Goal: Task Accomplishment & Management: Complete application form

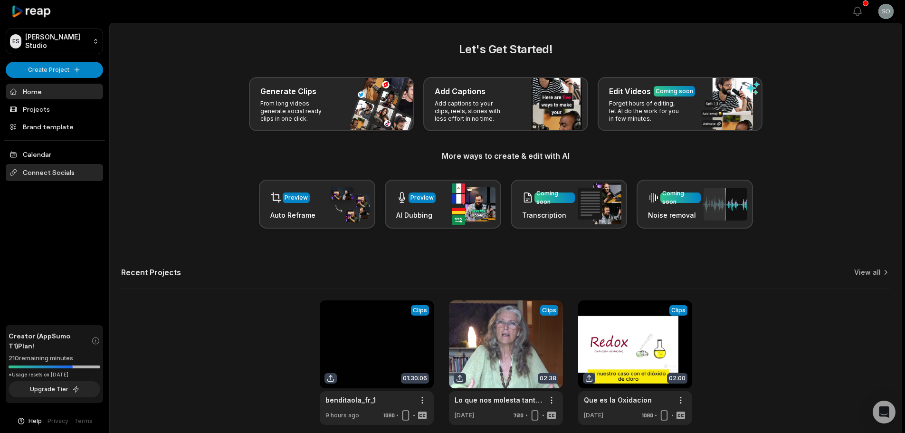
click at [79, 168] on span "Connect Socials" at bounding box center [54, 172] width 97 height 17
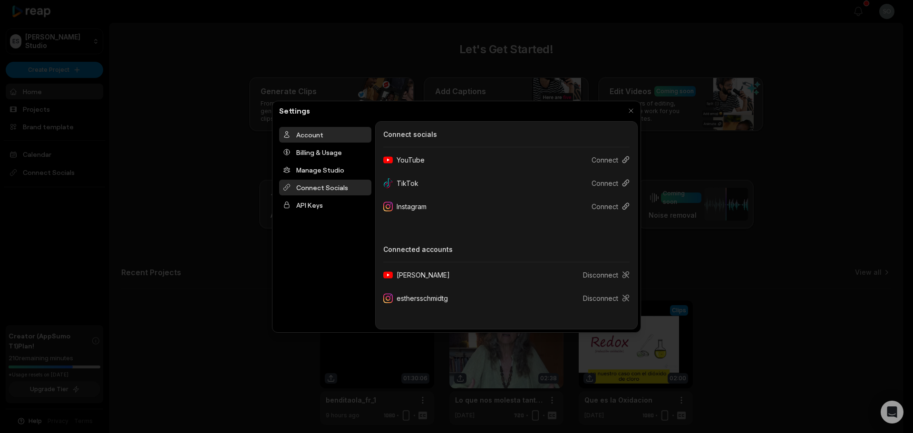
click at [323, 139] on div "Account" at bounding box center [325, 135] width 92 height 16
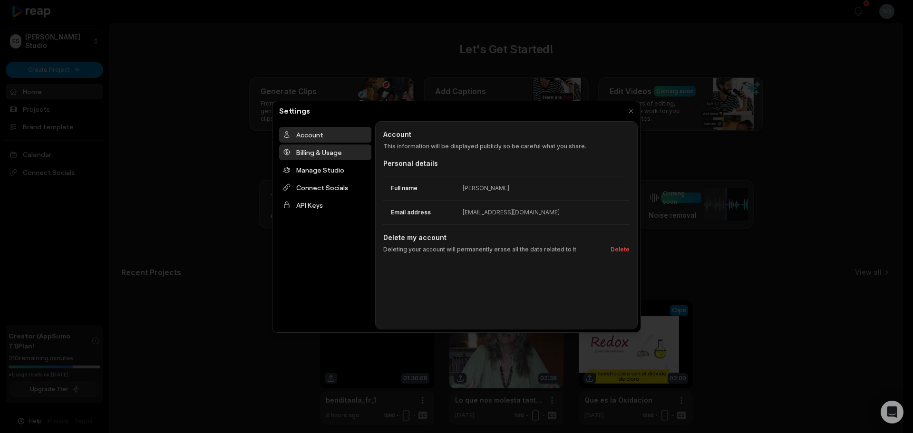
click at [333, 158] on div "Billing & Usage" at bounding box center [325, 152] width 92 height 16
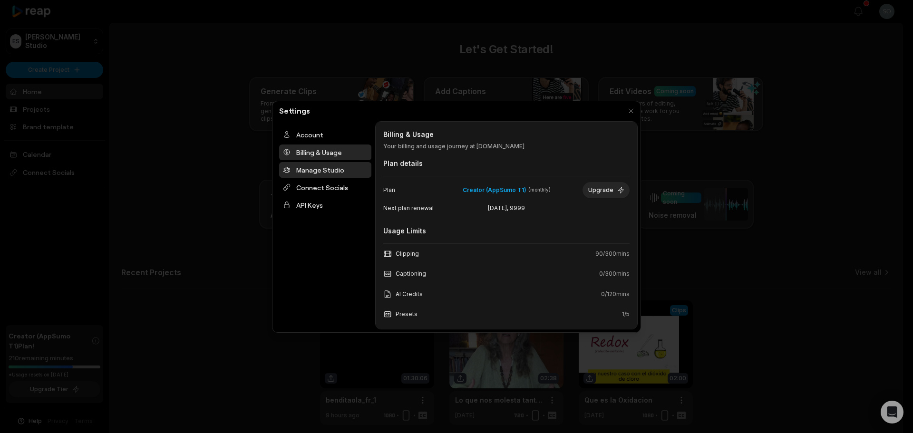
click at [329, 173] on div "Manage Studio" at bounding box center [325, 170] width 92 height 16
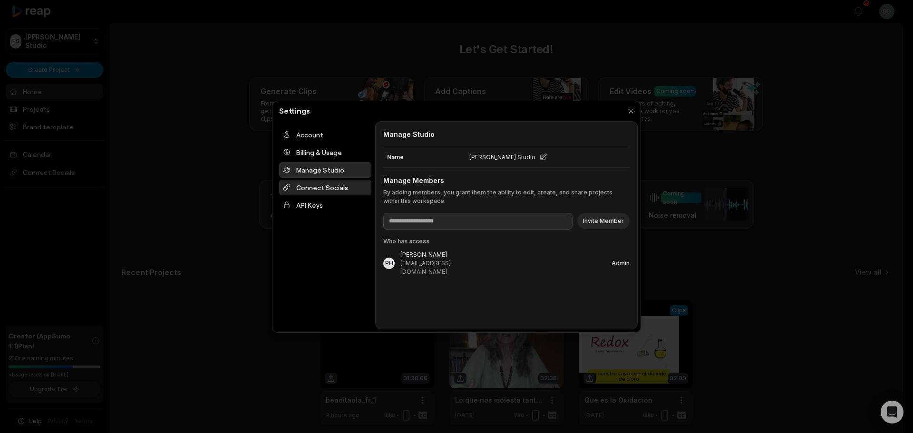
click at [331, 190] on div "Connect Socials" at bounding box center [325, 188] width 92 height 16
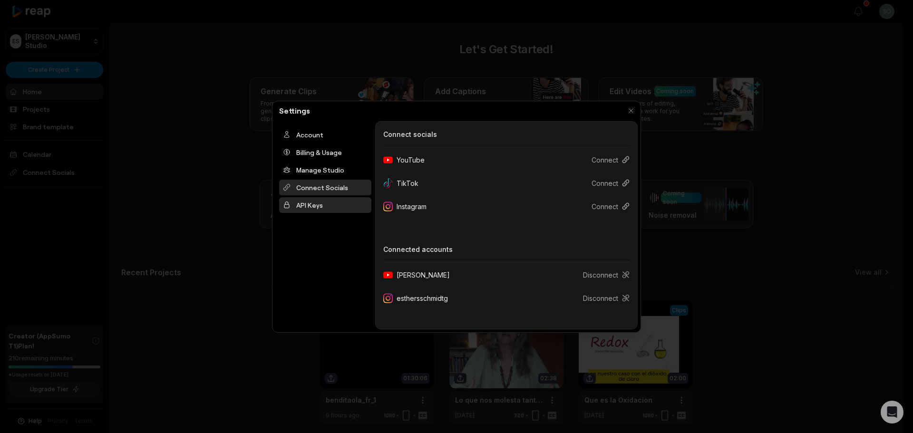
click at [330, 203] on div "API Keys" at bounding box center [325, 205] width 92 height 16
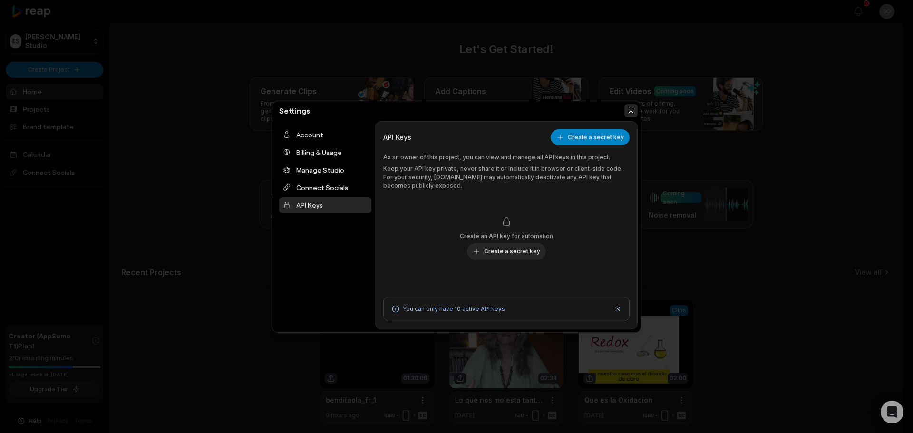
click at [633, 110] on button "button" at bounding box center [630, 110] width 13 height 13
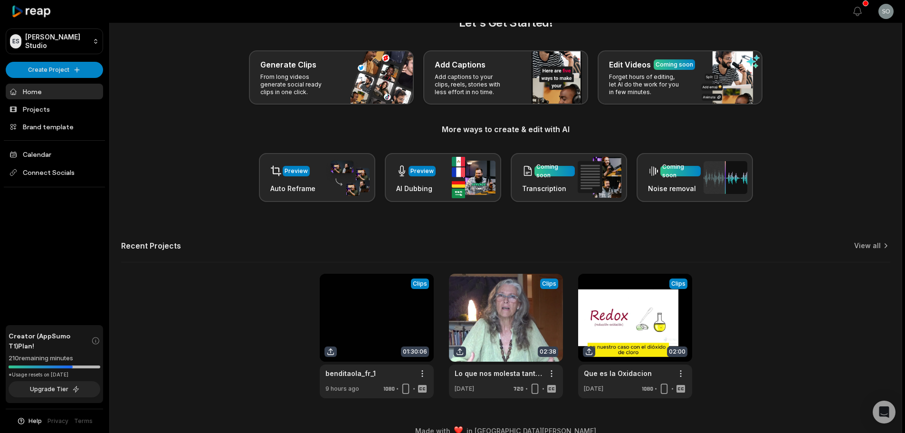
scroll to position [41, 0]
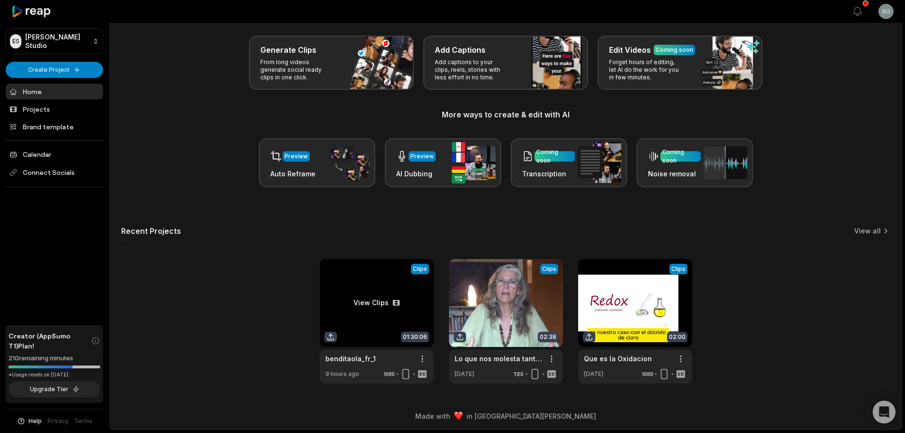
click at [394, 296] on link at bounding box center [377, 321] width 114 height 125
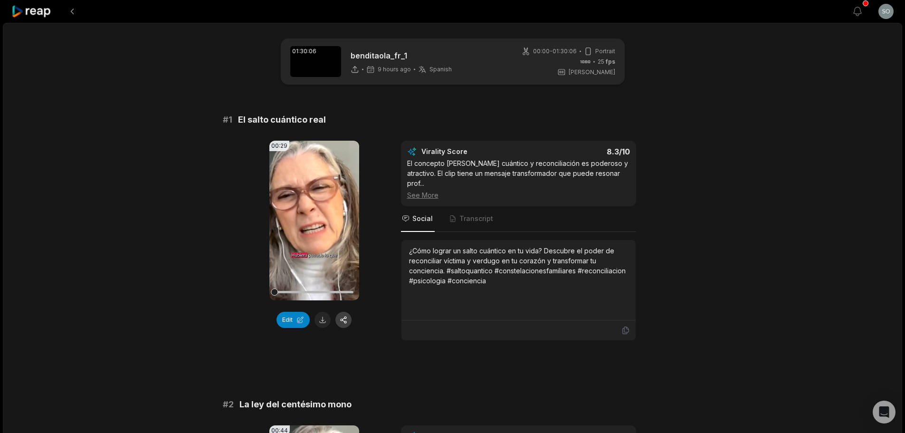
click at [345, 320] on button "button" at bounding box center [344, 320] width 16 height 16
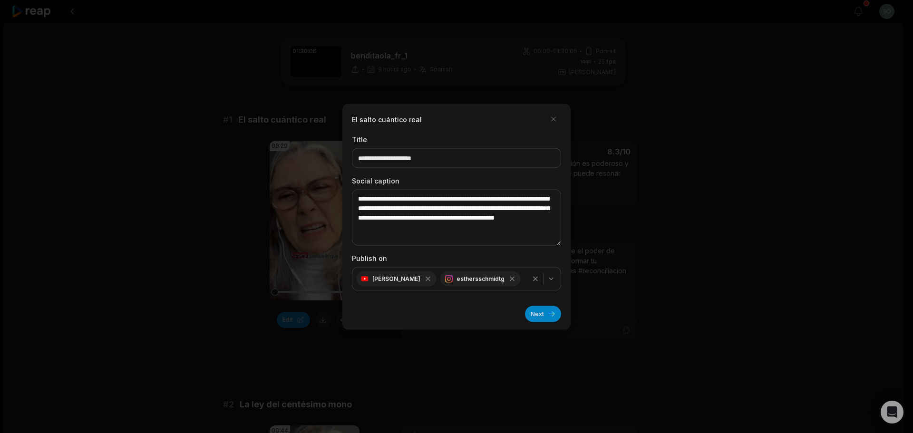
click at [554, 283] on div "button" at bounding box center [543, 278] width 31 height 11
click at [549, 280] on icon "button" at bounding box center [551, 279] width 8 height 8
click at [693, 225] on div at bounding box center [456, 216] width 913 height 433
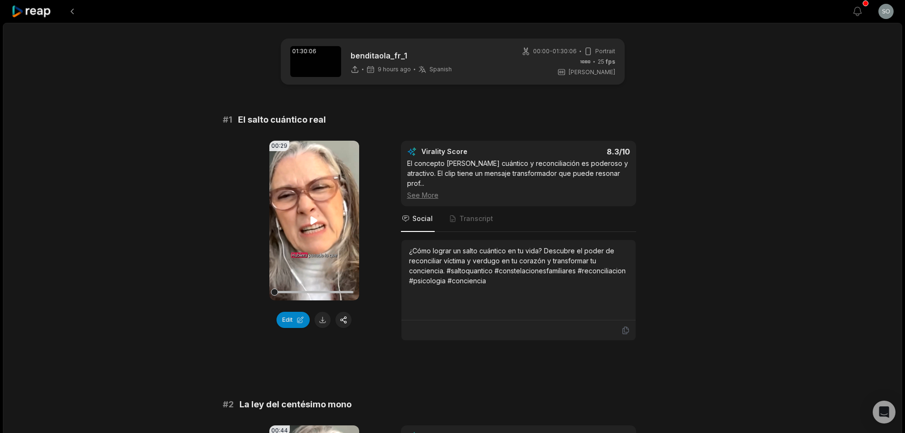
click at [312, 219] on icon at bounding box center [314, 220] width 7 height 8
click at [320, 224] on video "Your browser does not support mp4 format." at bounding box center [315, 221] width 90 height 160
click at [319, 222] on icon at bounding box center [313, 220] width 11 height 11
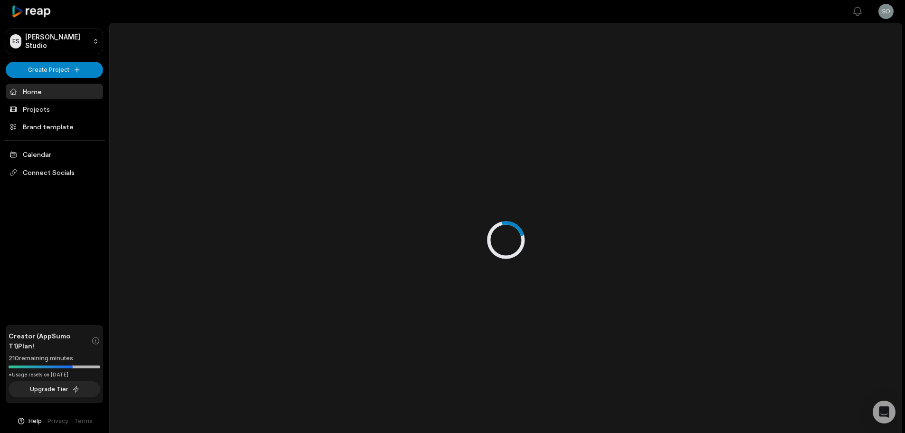
click at [54, 91] on link "Home" at bounding box center [54, 92] width 97 height 16
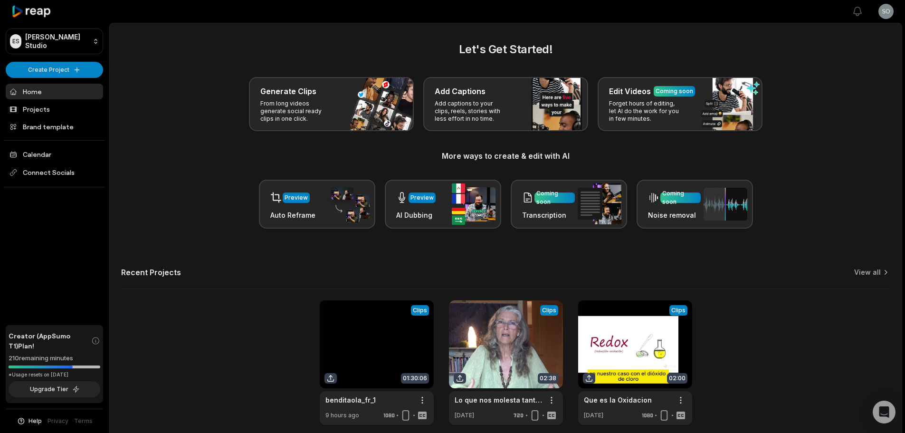
click at [174, 159] on h3 "More ways to create & edit with AI" at bounding box center [506, 155] width 770 height 11
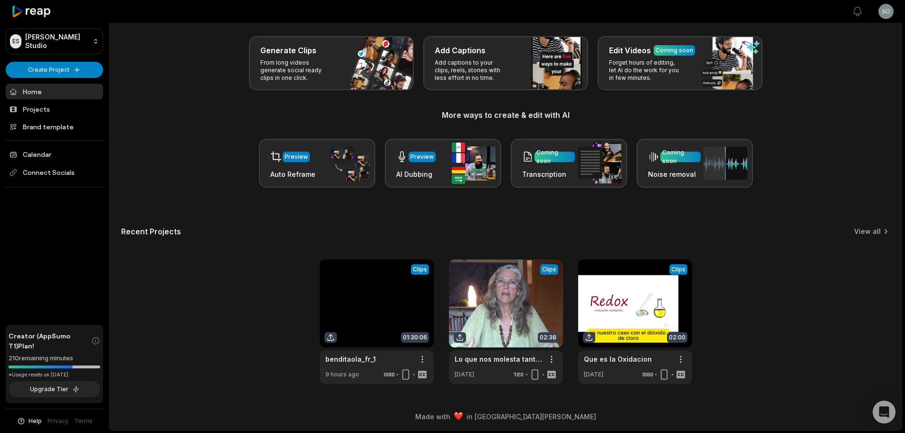
scroll to position [41, 0]
click at [733, 238] on div "Recent Projects View all" at bounding box center [506, 236] width 770 height 21
click at [507, 304] on link at bounding box center [506, 321] width 114 height 125
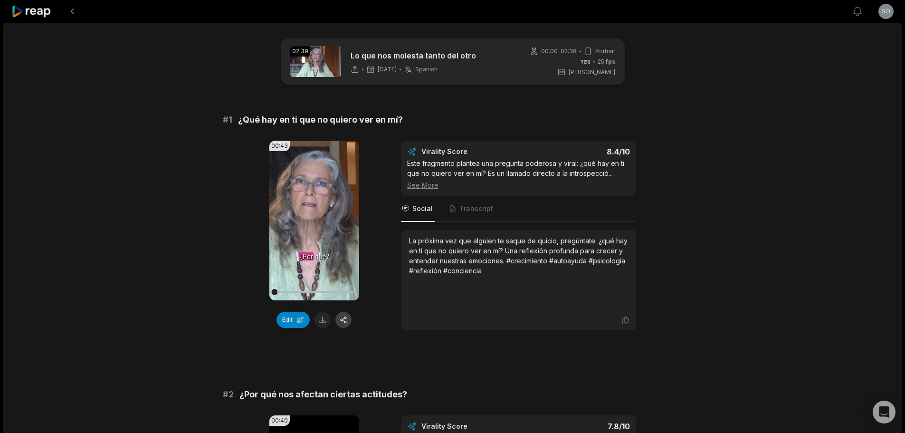
click at [336, 321] on button "button" at bounding box center [344, 320] width 16 height 16
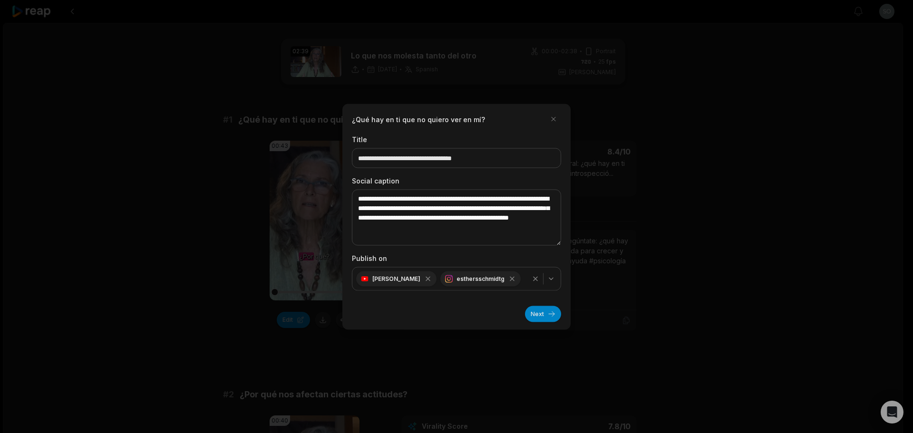
click at [556, 284] on div "button" at bounding box center [543, 278] width 31 height 11
click at [754, 280] on div at bounding box center [456, 216] width 913 height 433
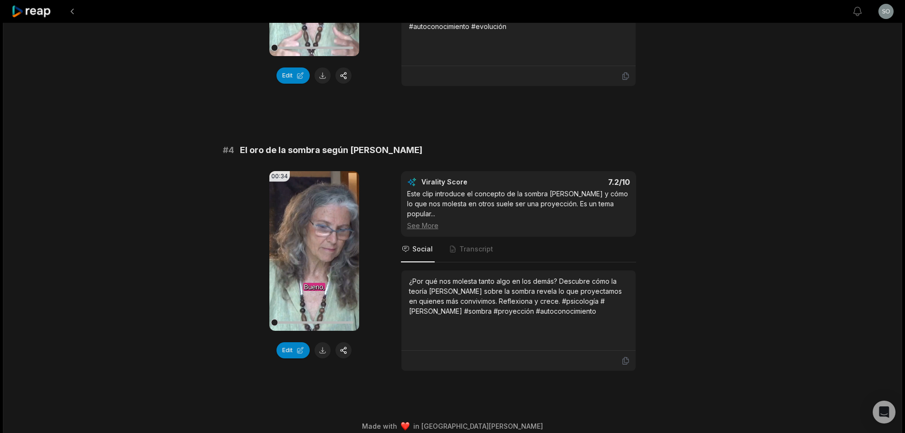
drag, startPoint x: 723, startPoint y: 133, endPoint x: 720, endPoint y: 259, distance: 126.5
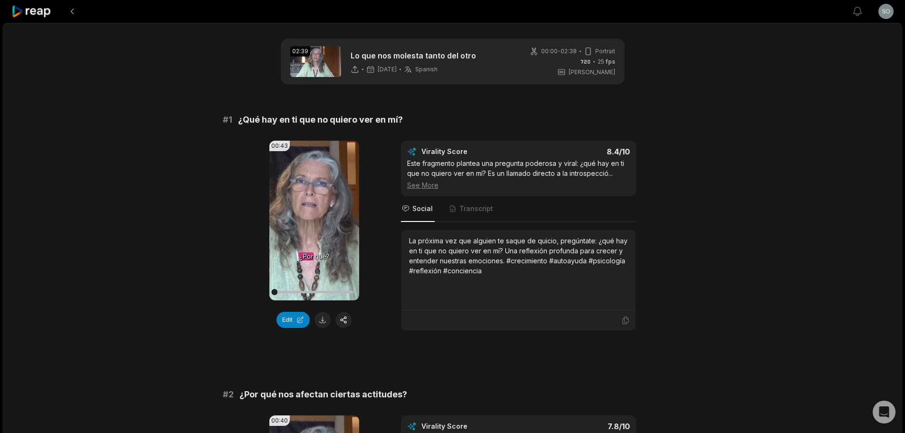
drag, startPoint x: 690, startPoint y: 336, endPoint x: 182, endPoint y: 119, distance: 552.4
click at [78, 16] on button at bounding box center [72, 11] width 17 height 17
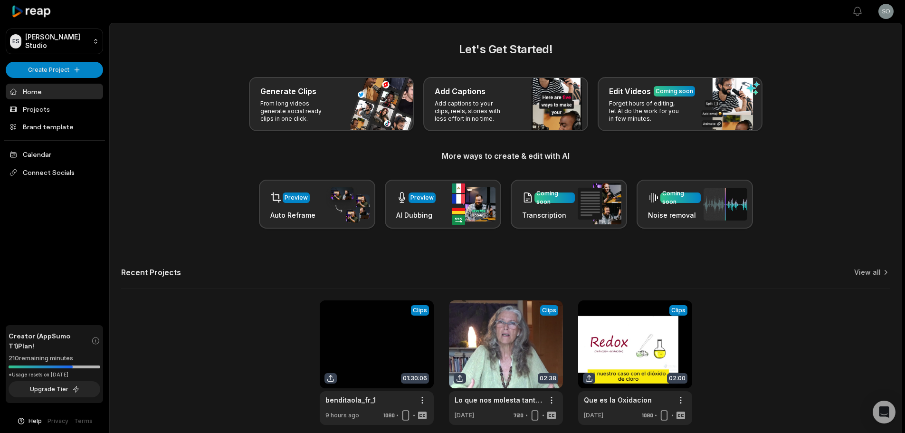
scroll to position [41, 0]
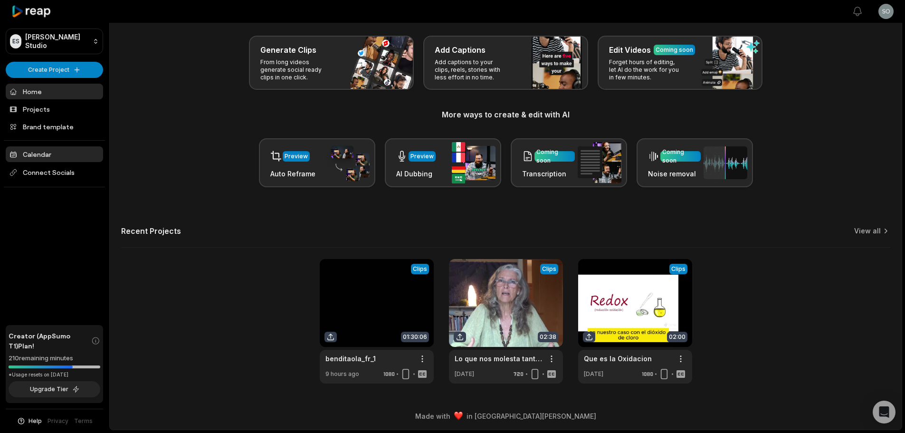
click at [43, 157] on link "Calendar" at bounding box center [54, 154] width 97 height 16
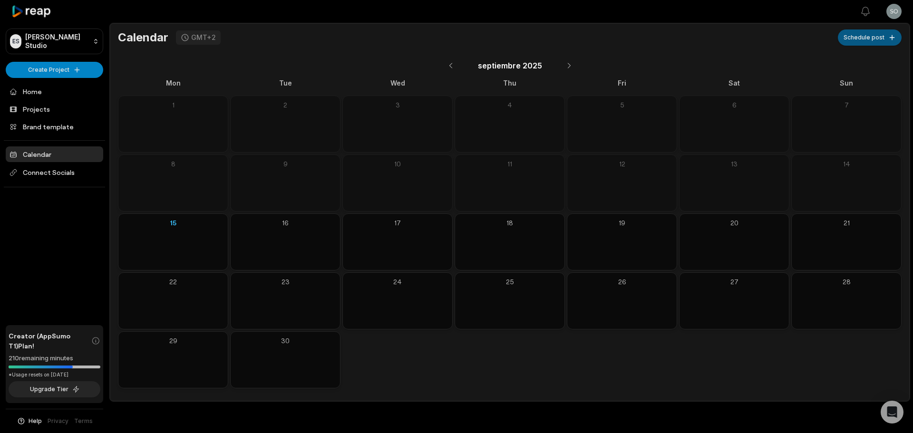
click at [882, 40] on button "Schedule post" at bounding box center [869, 37] width 64 height 16
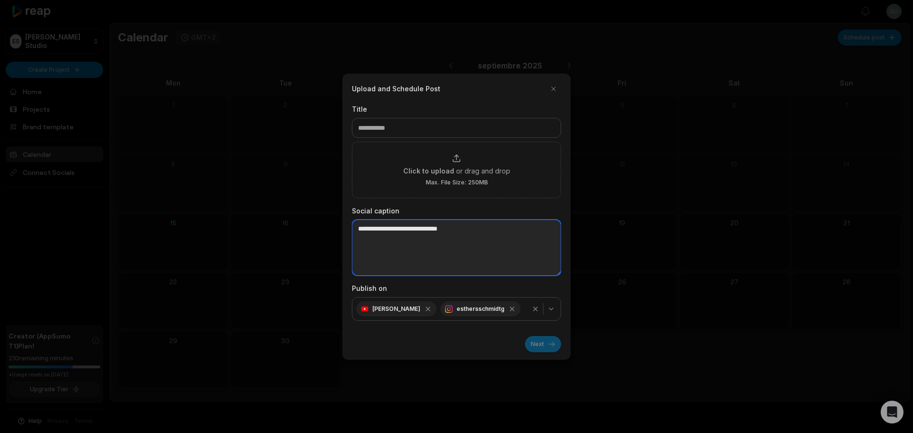
click at [436, 245] on textarea at bounding box center [456, 248] width 209 height 56
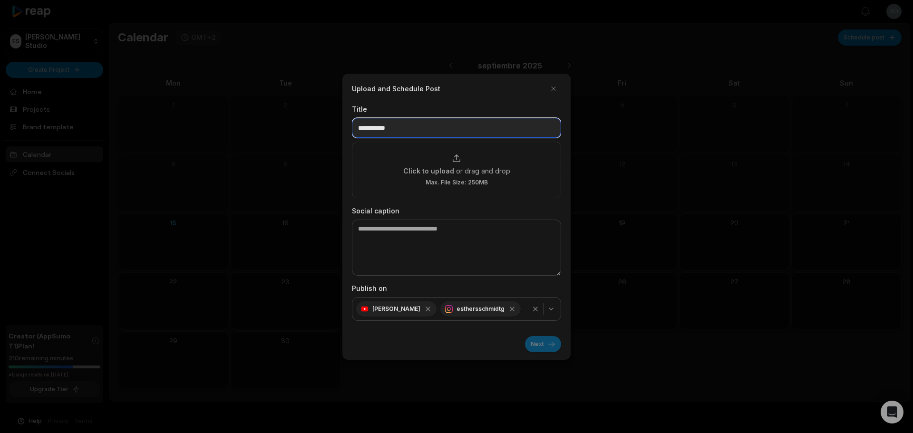
click at [387, 132] on input at bounding box center [456, 128] width 209 height 20
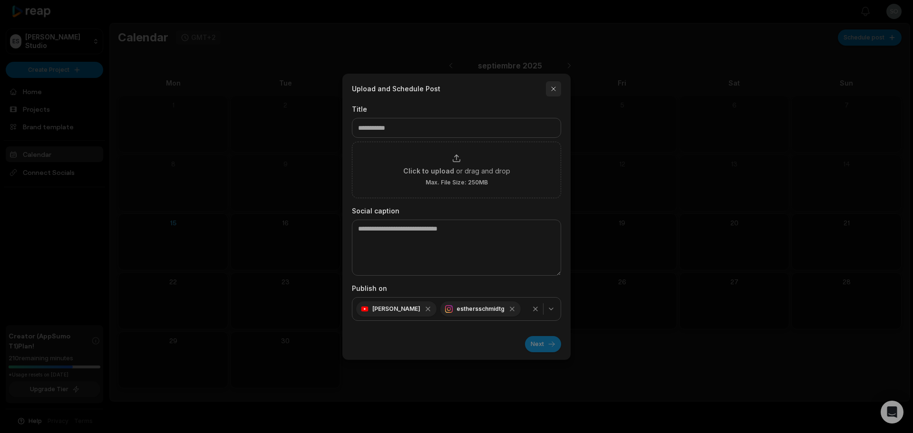
click at [553, 91] on button "button" at bounding box center [553, 88] width 15 height 15
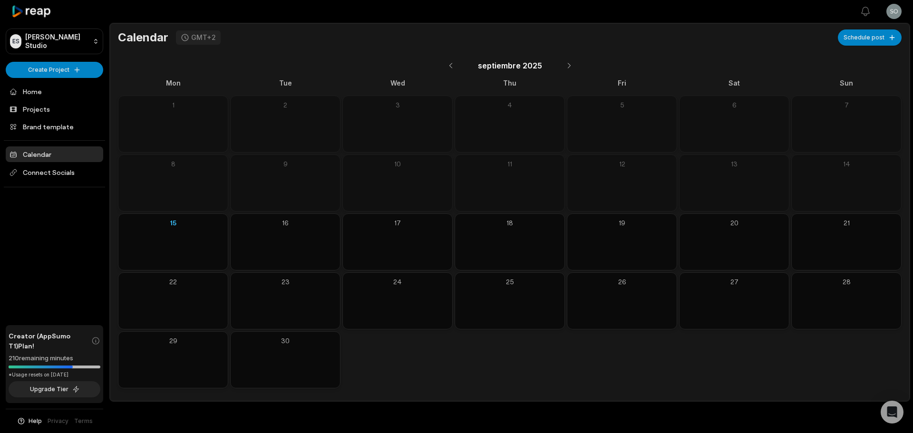
click at [644, 337] on div "Mon Tue Wed Thu Fri Sat Sun 1 2 3 4 5 6 7 8 9 10 11 12 13 14 15 16 17 18 19 20 …" at bounding box center [509, 233] width 783 height 310
click at [280, 363] on button at bounding box center [285, 360] width 102 height 12
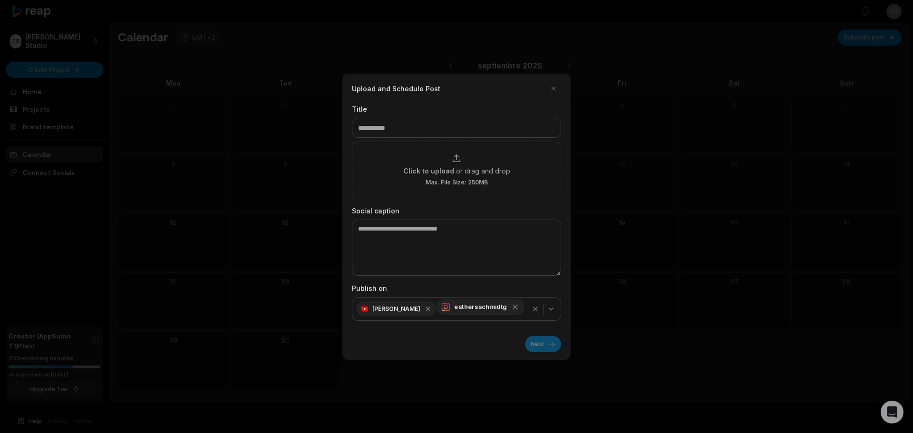
click at [481, 310] on div "esthersschmidtg" at bounding box center [480, 306] width 88 height 17
click at [391, 366] on span "esthersschmidtg" at bounding box center [397, 365] width 48 height 9
click at [552, 82] on button "button" at bounding box center [553, 88] width 15 height 15
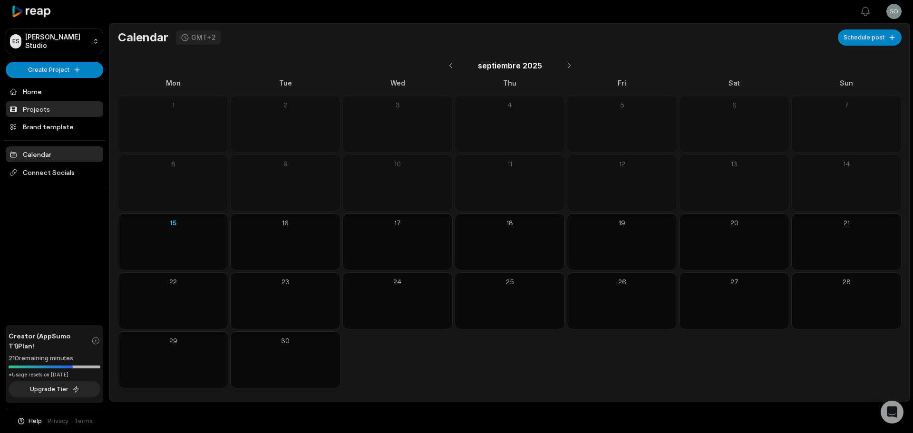
click at [51, 103] on link "Projects" at bounding box center [54, 109] width 97 height 16
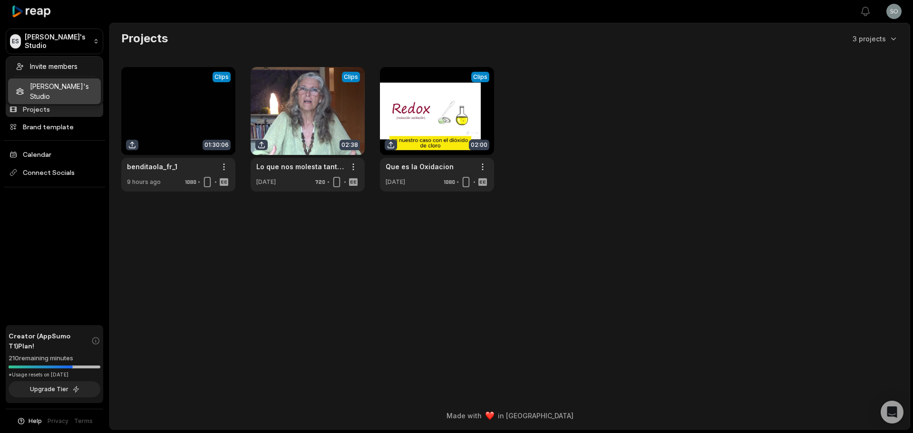
click at [306, 260] on html "ES [PERSON_NAME]'s Studio Create Project Home Projects Brand template Calendar …" at bounding box center [456, 216] width 913 height 433
click at [0, 0] on img at bounding box center [0, 0] width 0 height 0
